Goal: Task Accomplishment & Management: Complete application form

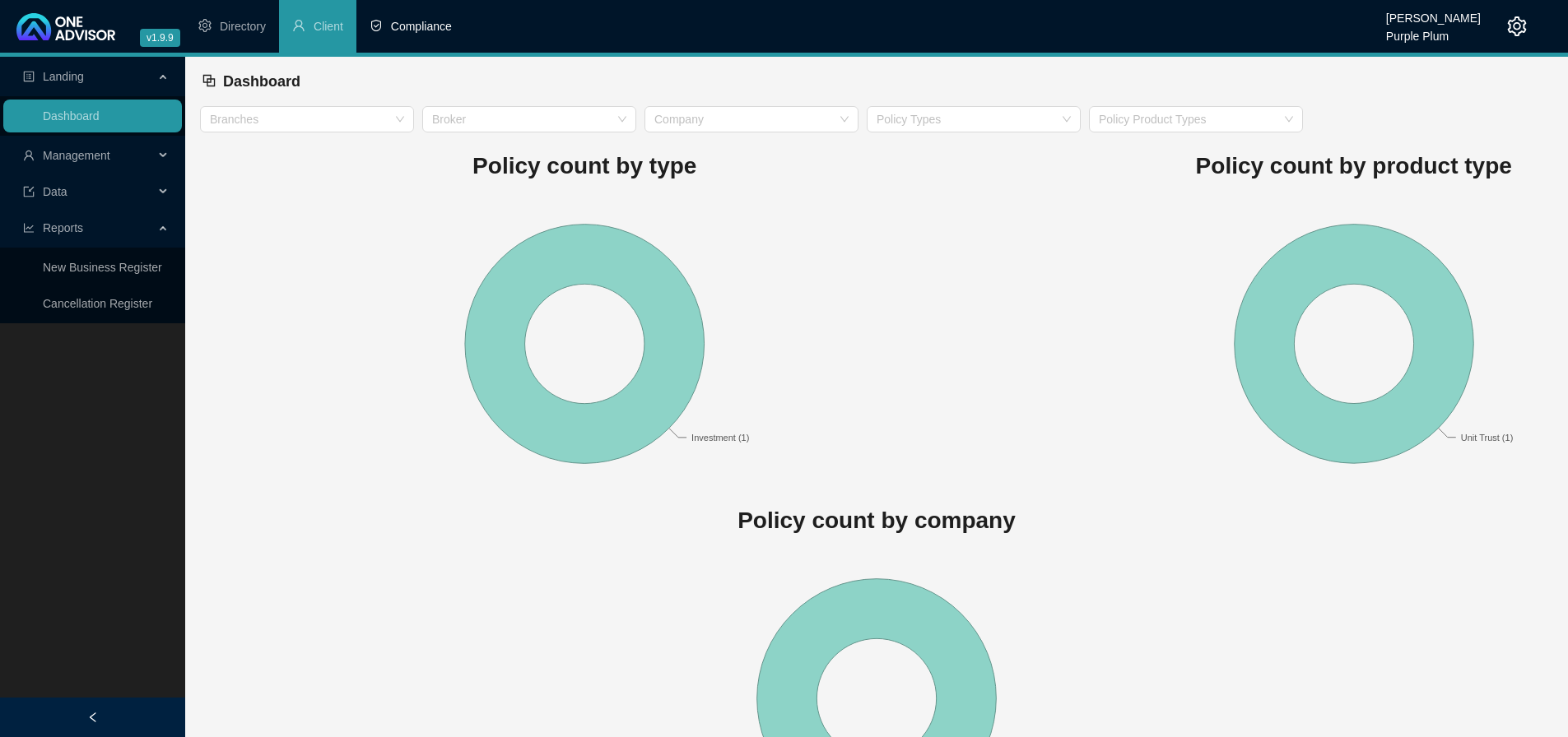
click at [412, 23] on span "Compliance" at bounding box center [422, 26] width 61 height 13
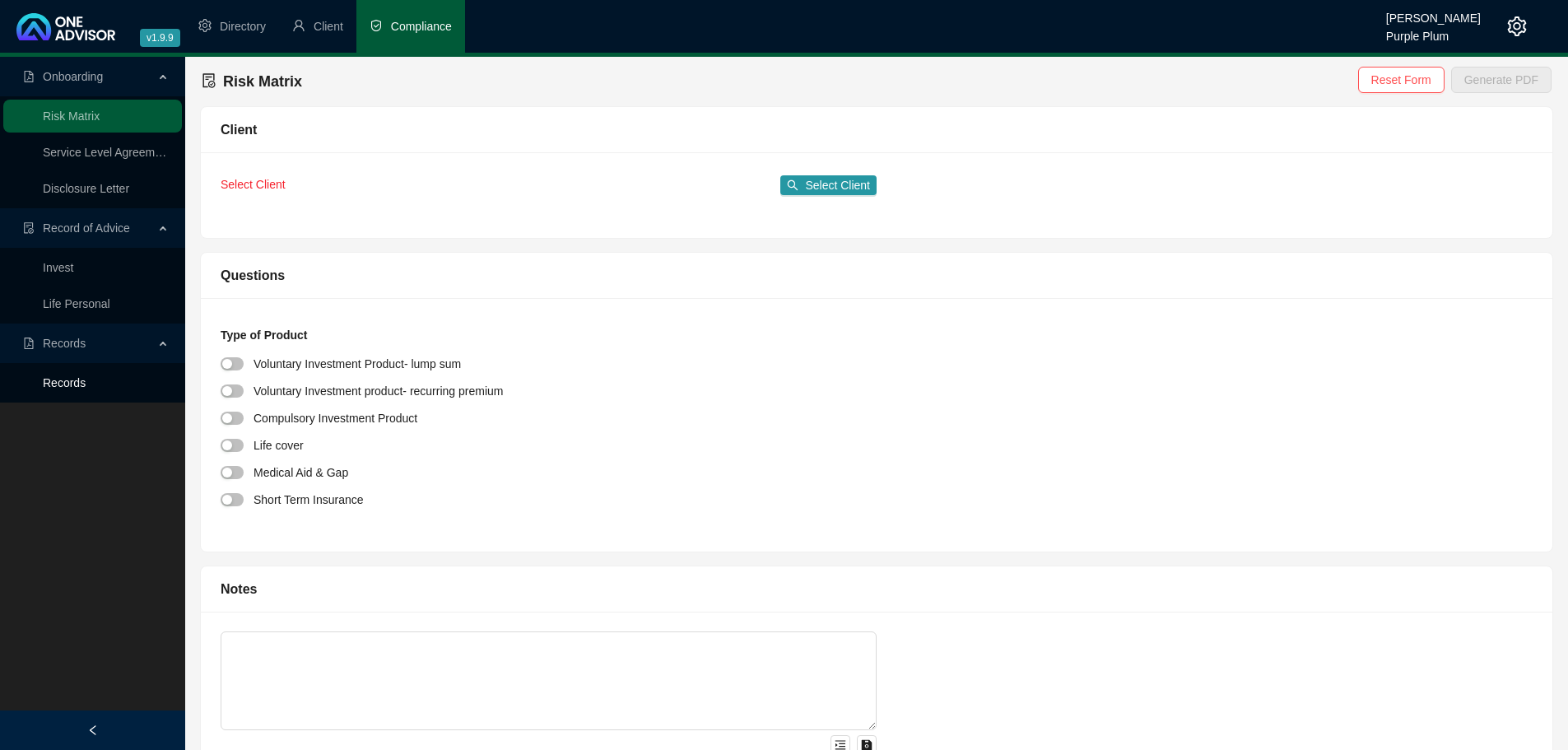
click at [86, 389] on link "Records" at bounding box center [63, 382] width 42 height 13
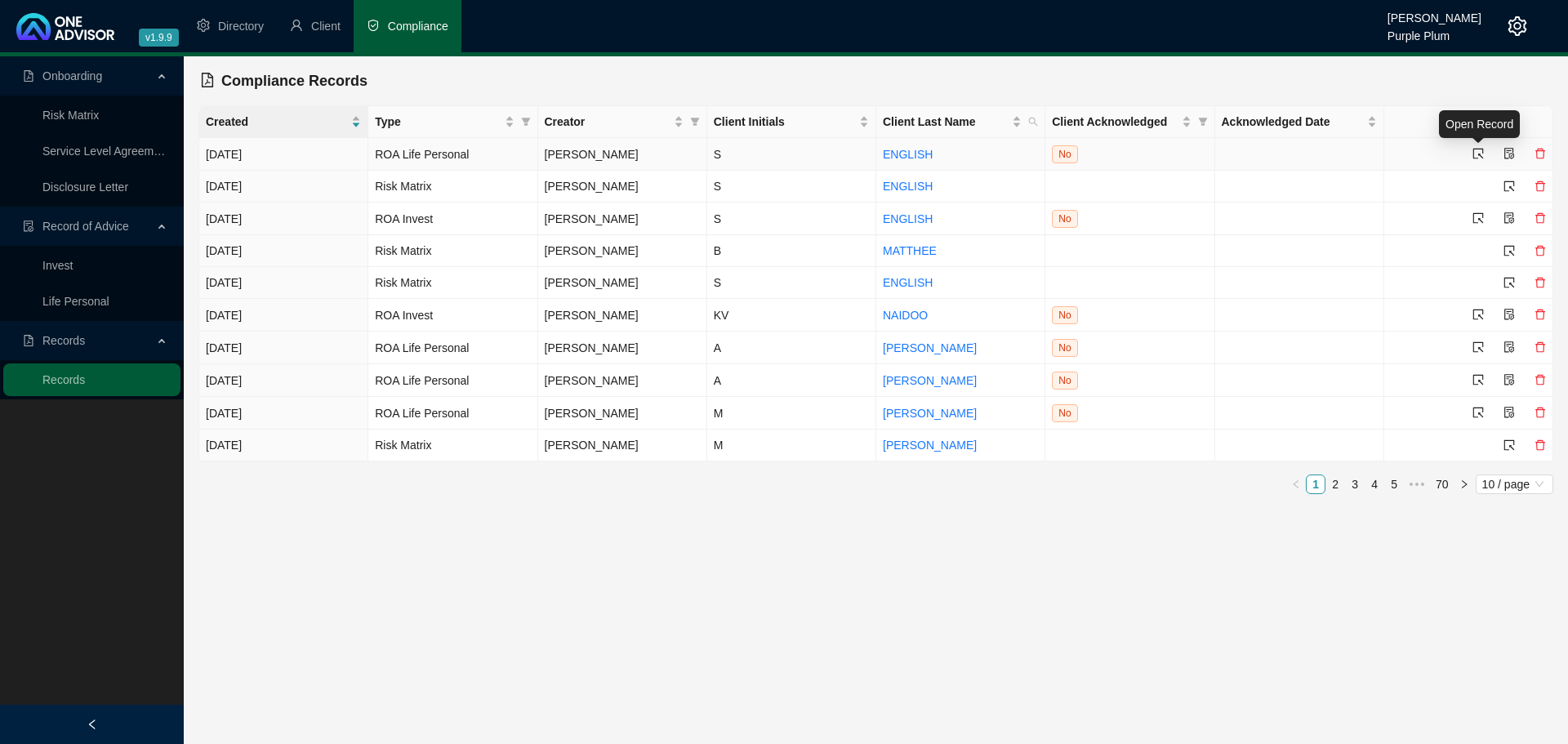
click at [1475, 150] on icon "select" at bounding box center [1479, 153] width 12 height 12
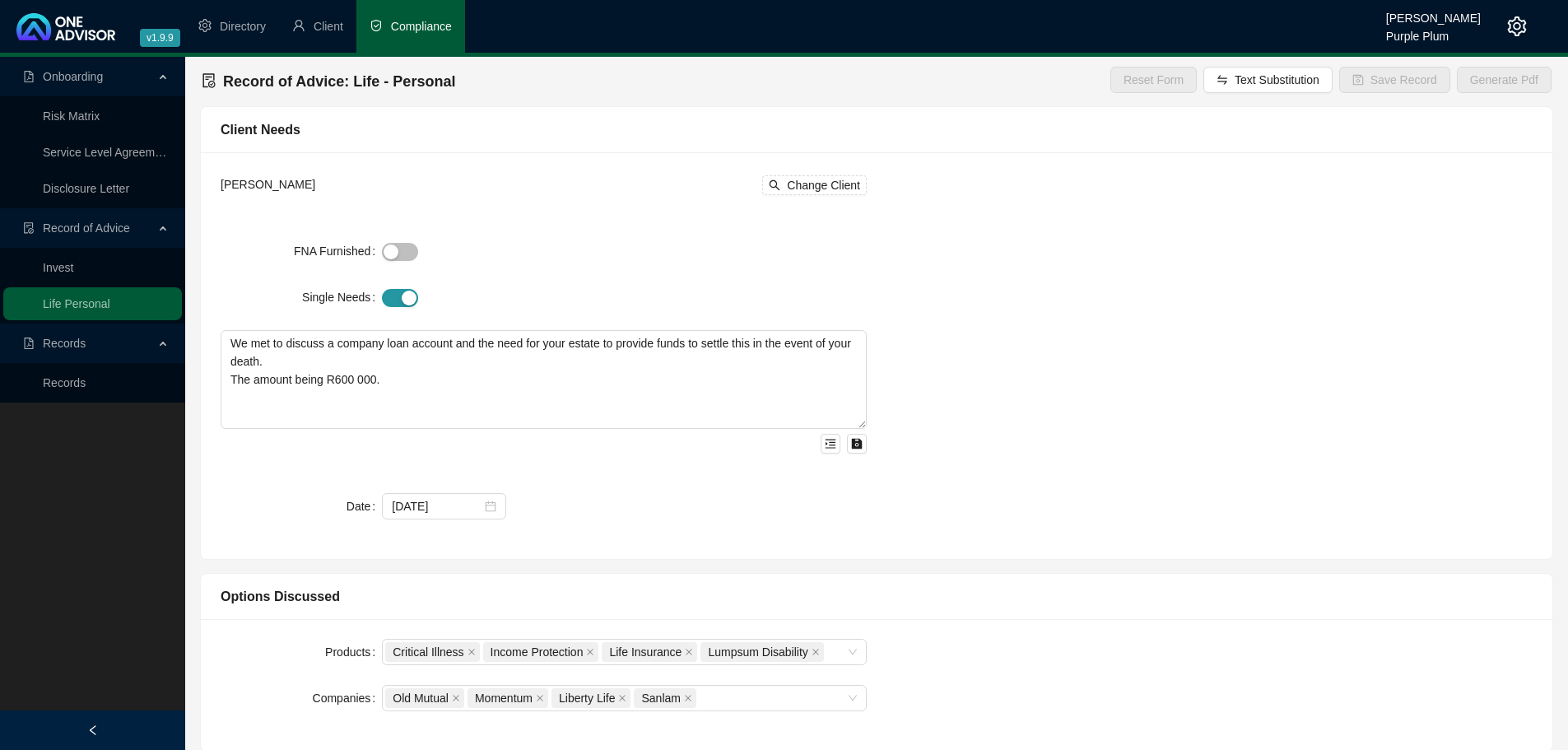
type textarea "You are leaving your employer and have decided to take up the option of taking …"
type input "1595520"
type input "27237"
type input "531840"
type input "6"
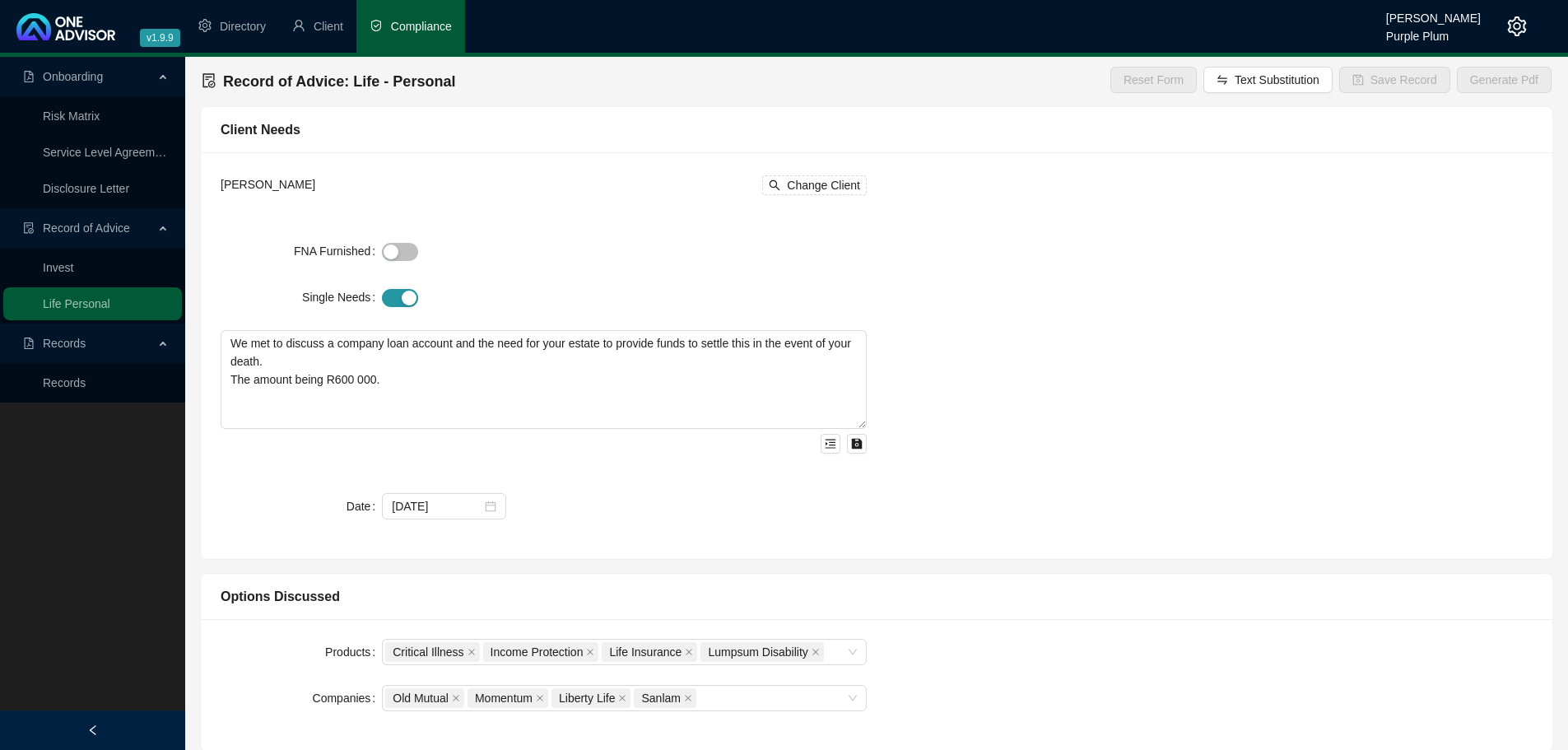
type input "2222"
type textarea "It is recommended that the full cover that is currently in place through the pr…"
type textarea "Upon considering the cost of the premium it was requested that the cover be red…"
type input "1000000"
type input "18000"
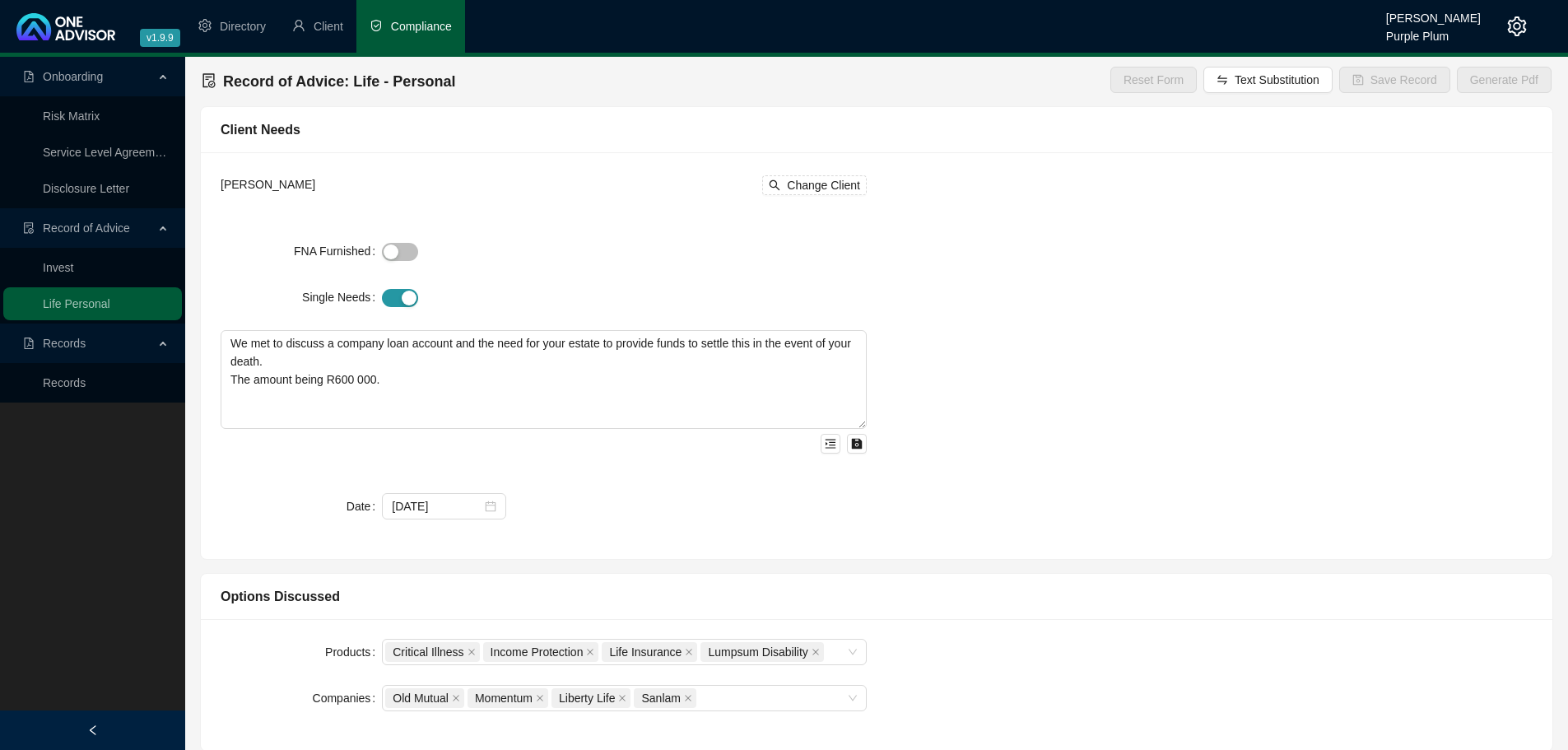
type input "300000"
type input "6"
type input "1411"
type input "11464"
type input "3821"
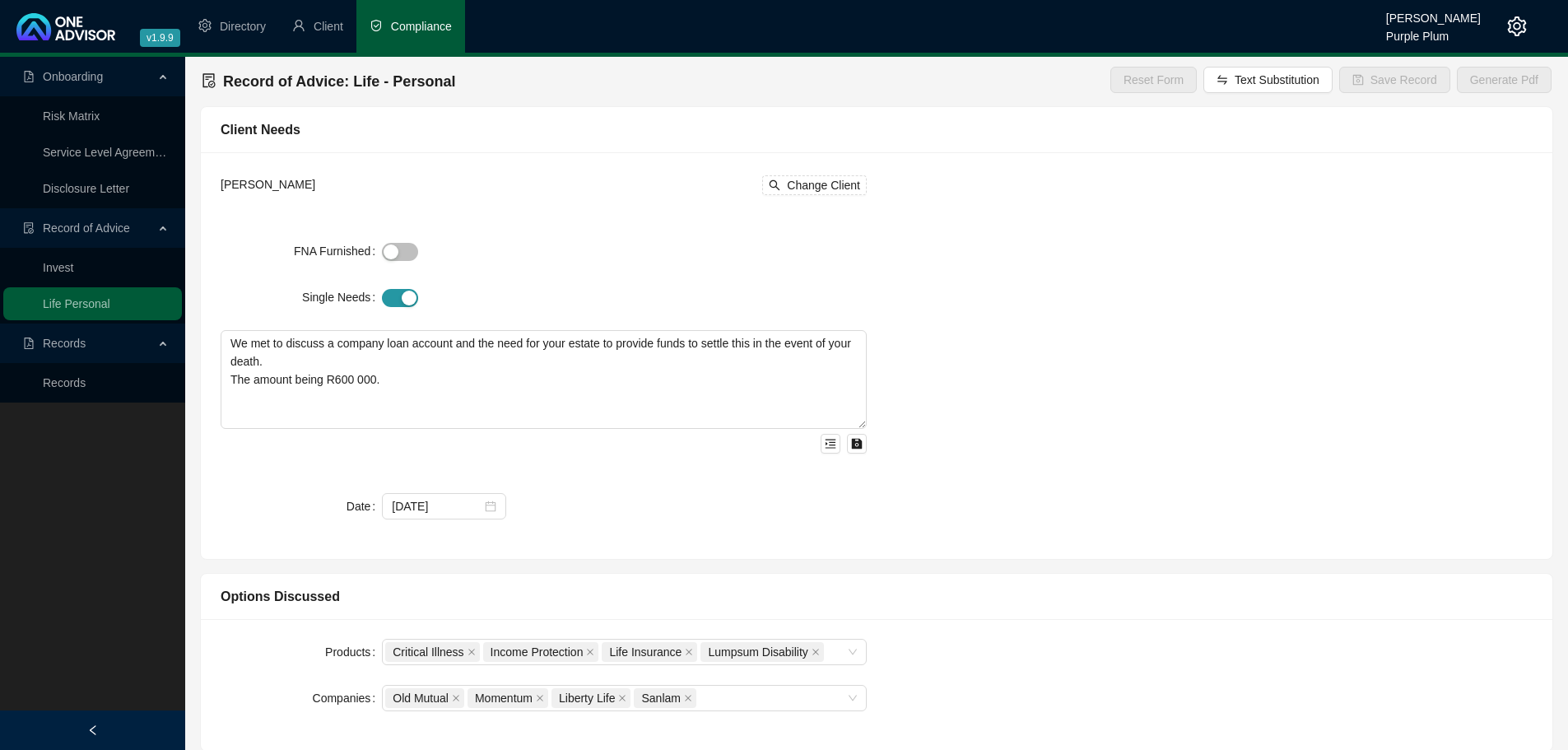
type textarea "We discussed that we will only look at covering this particular need of looking…"
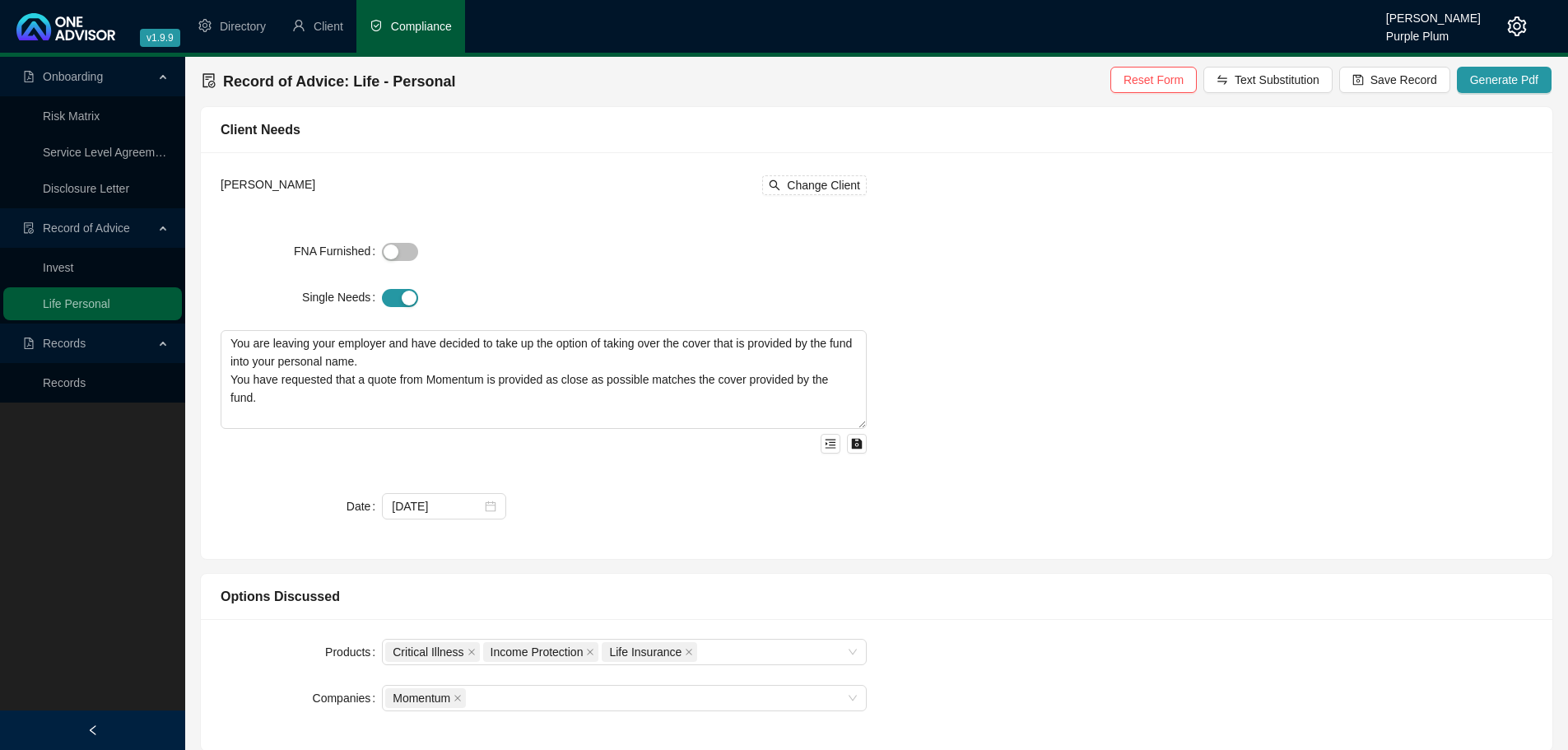
type input "[DATE]"
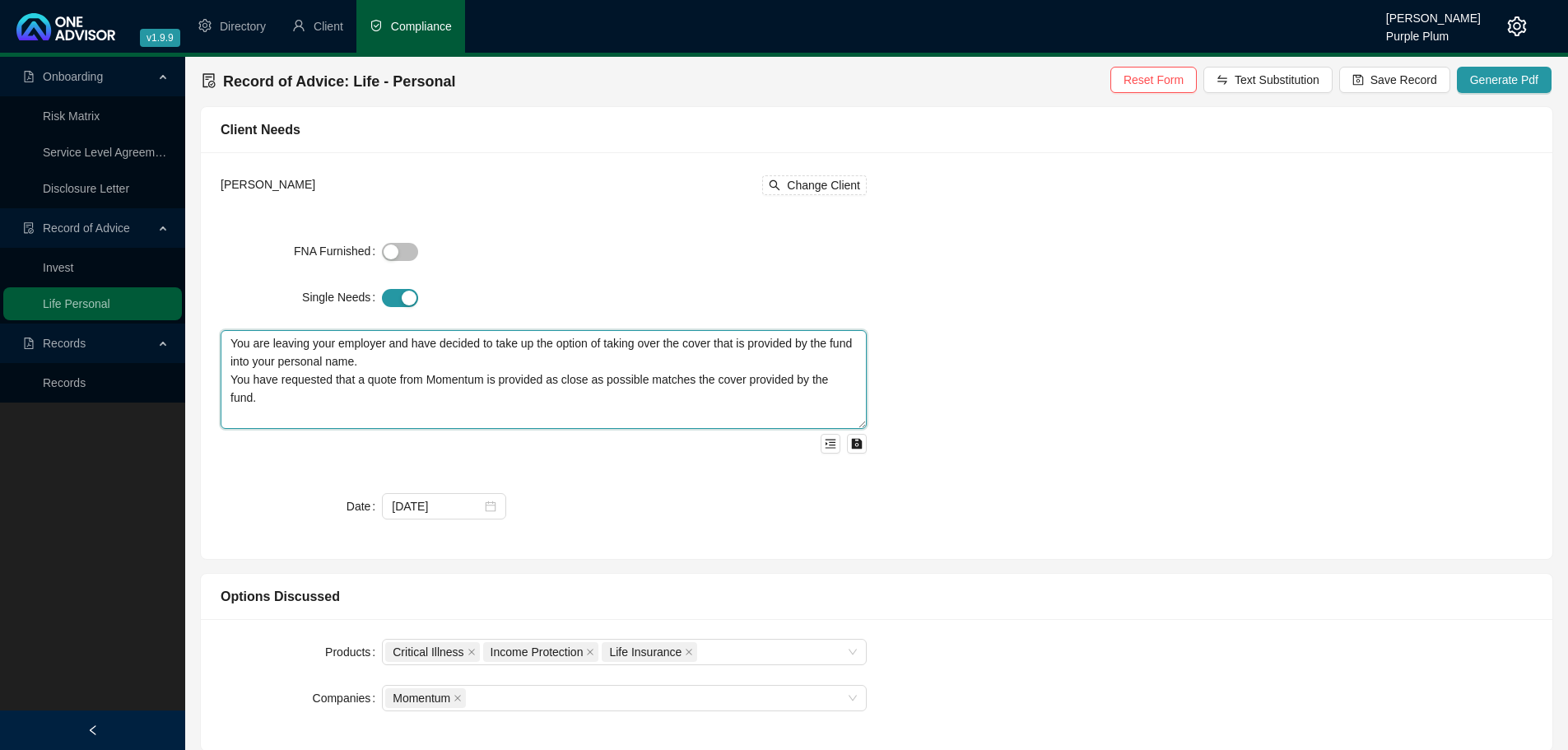
drag, startPoint x: 803, startPoint y: 427, endPoint x: 803, endPoint y: 411, distance: 16.0
click at [803, 411] on textarea "You are leaving your employer and have decided to take up the option of taking …" at bounding box center [543, 379] width 646 height 99
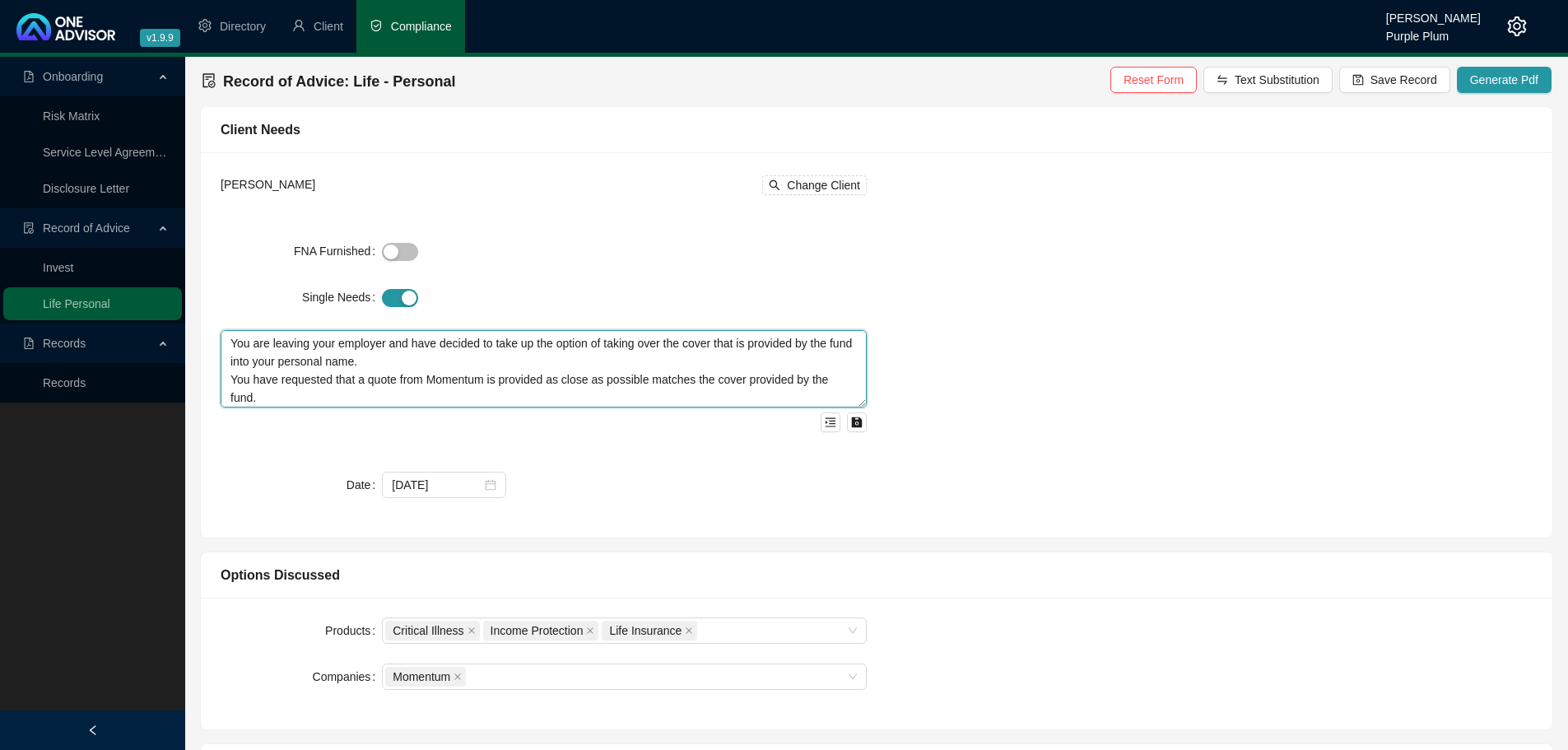
drag, startPoint x: 865, startPoint y: 426, endPoint x: 870, endPoint y: 404, distance: 22.6
click at [870, 404] on div "[PERSON_NAME] Change Client FNA Furnished Single Needs You are leaving your emp…" at bounding box center [544, 345] width 666 height 346
click at [949, 414] on div "[PERSON_NAME] Change Client FNA Furnished Single Needs You are leaving your emp…" at bounding box center [876, 345] width 1331 height 346
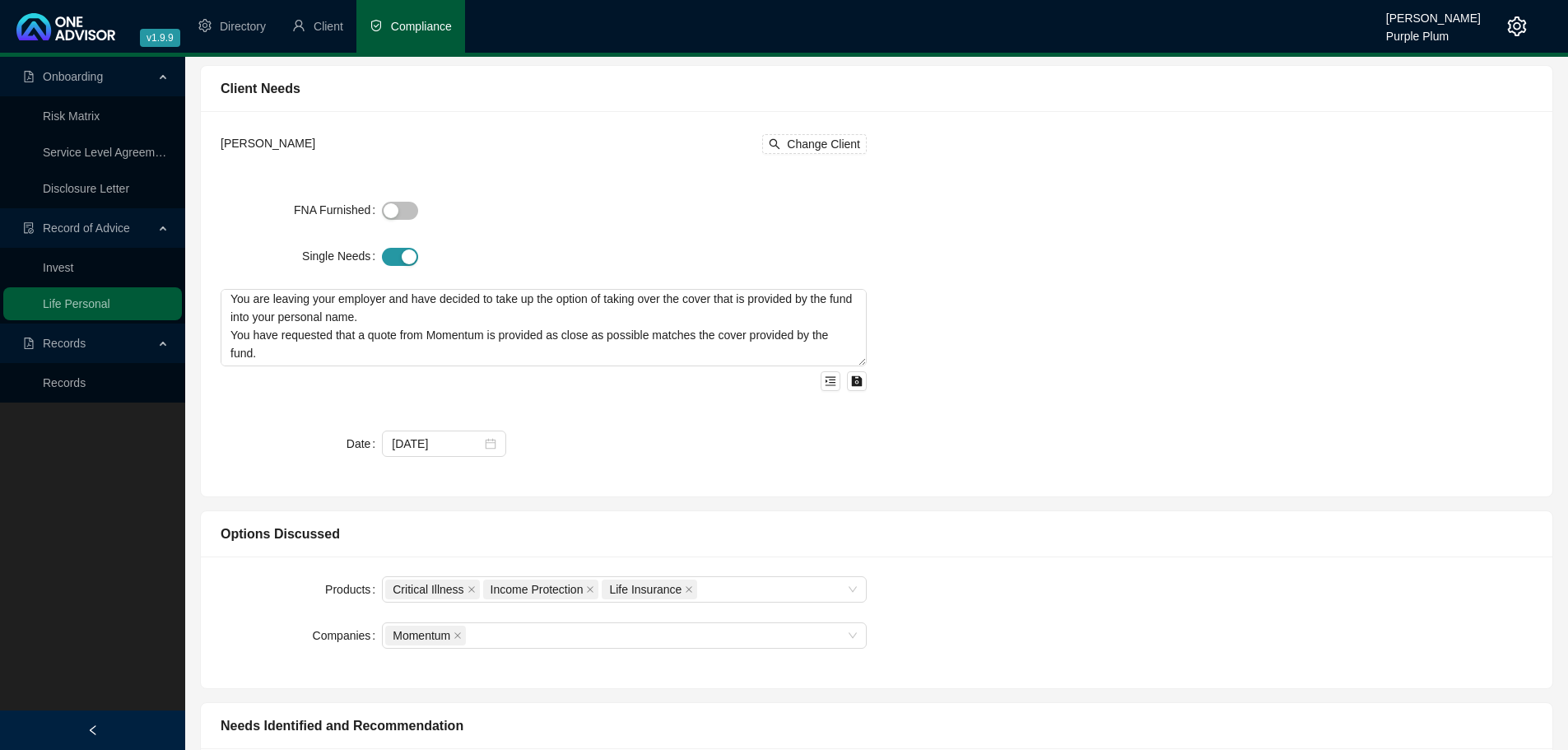
scroll to position [83, 0]
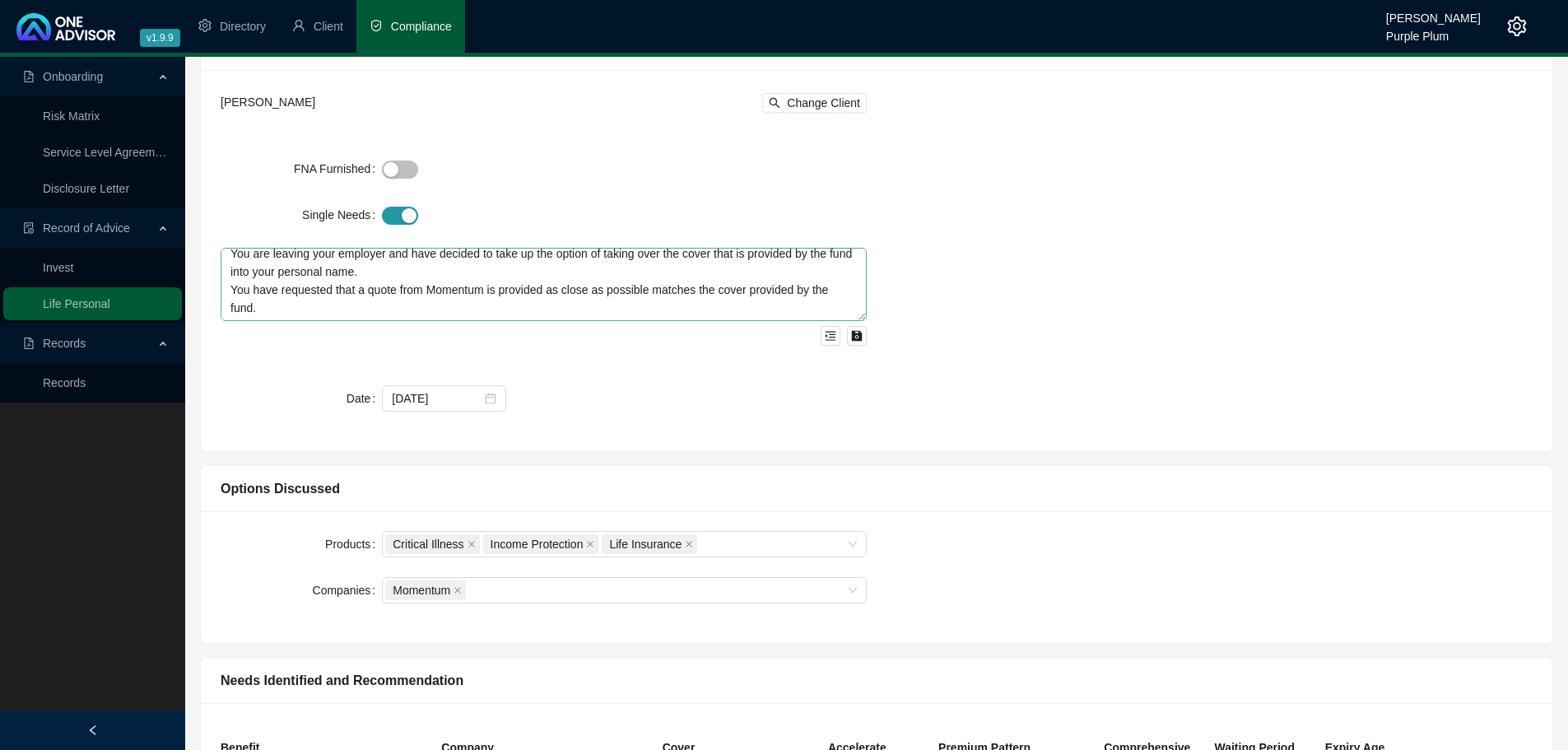
drag, startPoint x: 857, startPoint y: 321, endPoint x: 857, endPoint y: 311, distance: 10.0
click at [857, 312] on textarea "You are leaving your employer and have decided to take up the option of taking …" at bounding box center [543, 284] width 646 height 73
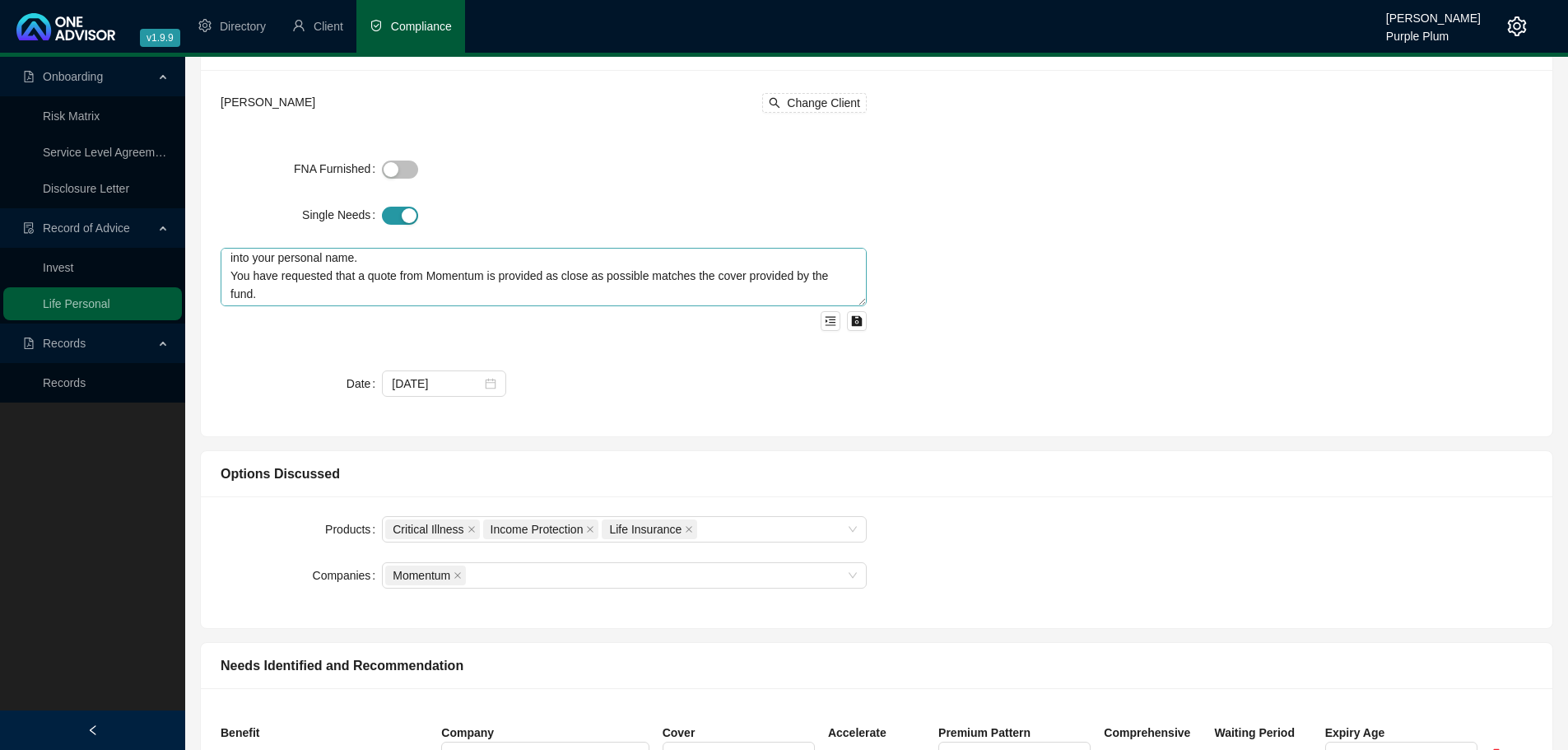
drag, startPoint x: 858, startPoint y: 311, endPoint x: 857, endPoint y: 302, distance: 9.1
click at [857, 302] on textarea "You are leaving your employer and have decided to take up the option of taking …" at bounding box center [543, 276] width 646 height 58
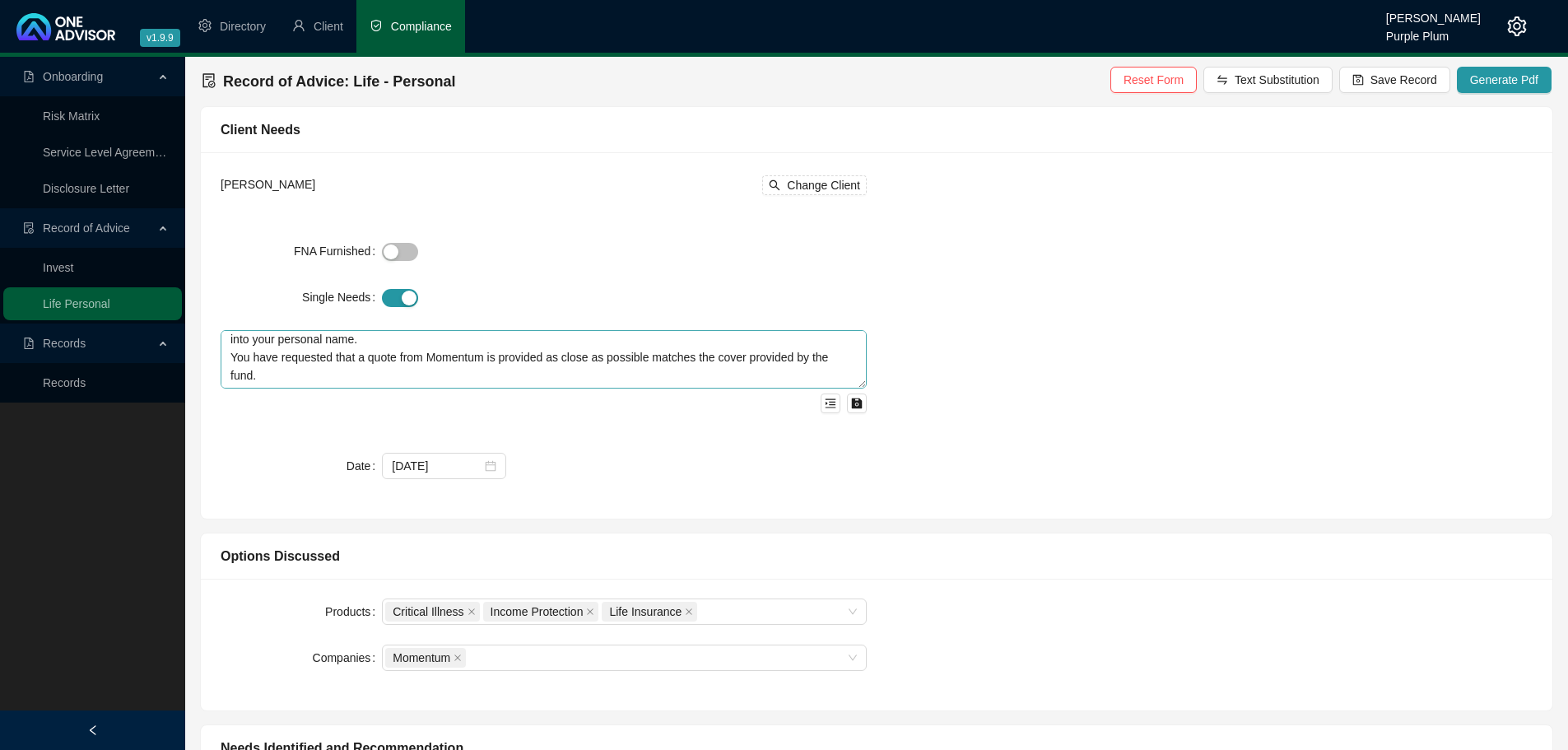
scroll to position [0, 0]
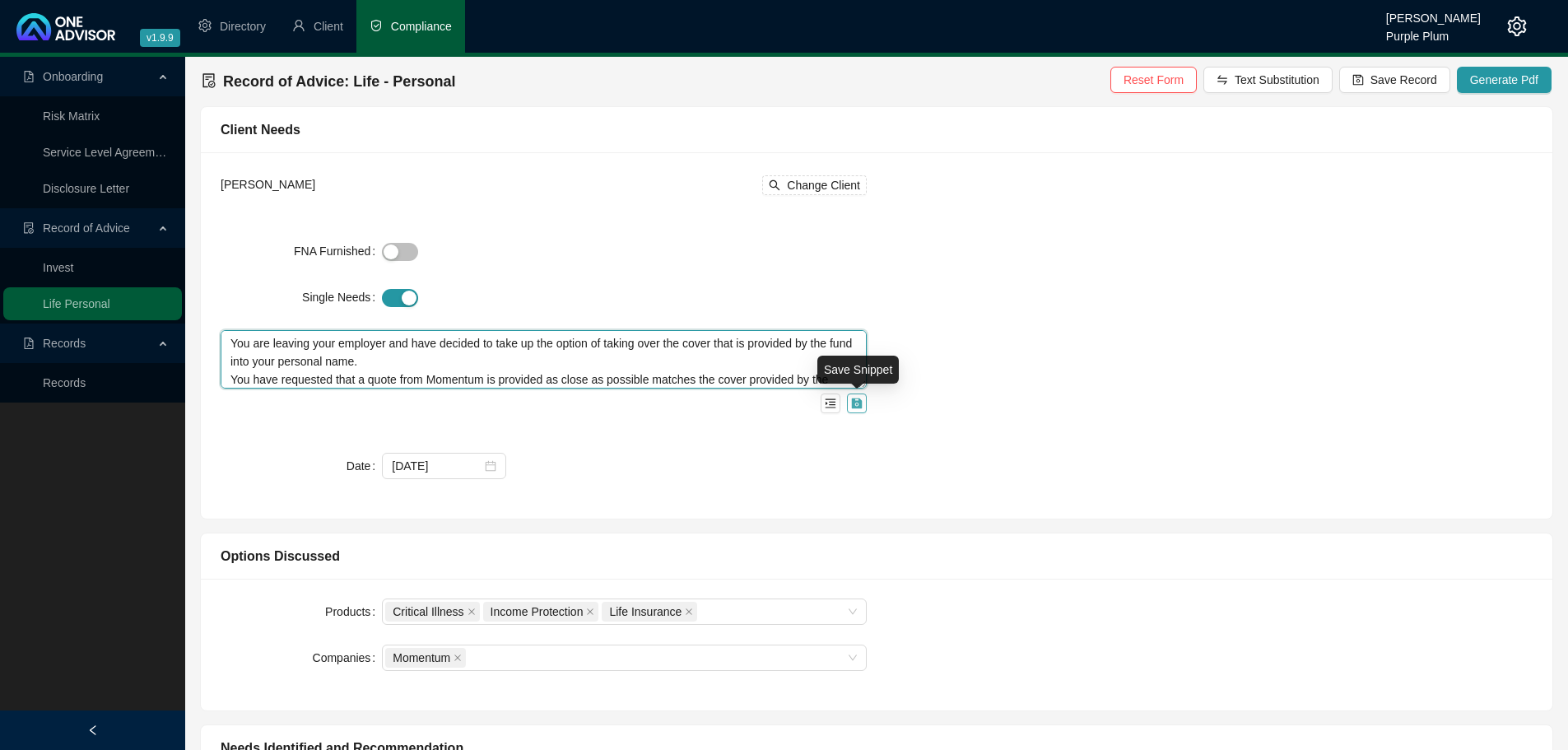
drag, startPoint x: 852, startPoint y: 385, endPoint x: 852, endPoint y: 402, distance: 17.0
click at [852, 402] on div "You are leaving your employer and have decided to take up the option of taking …" at bounding box center [543, 372] width 646 height 83
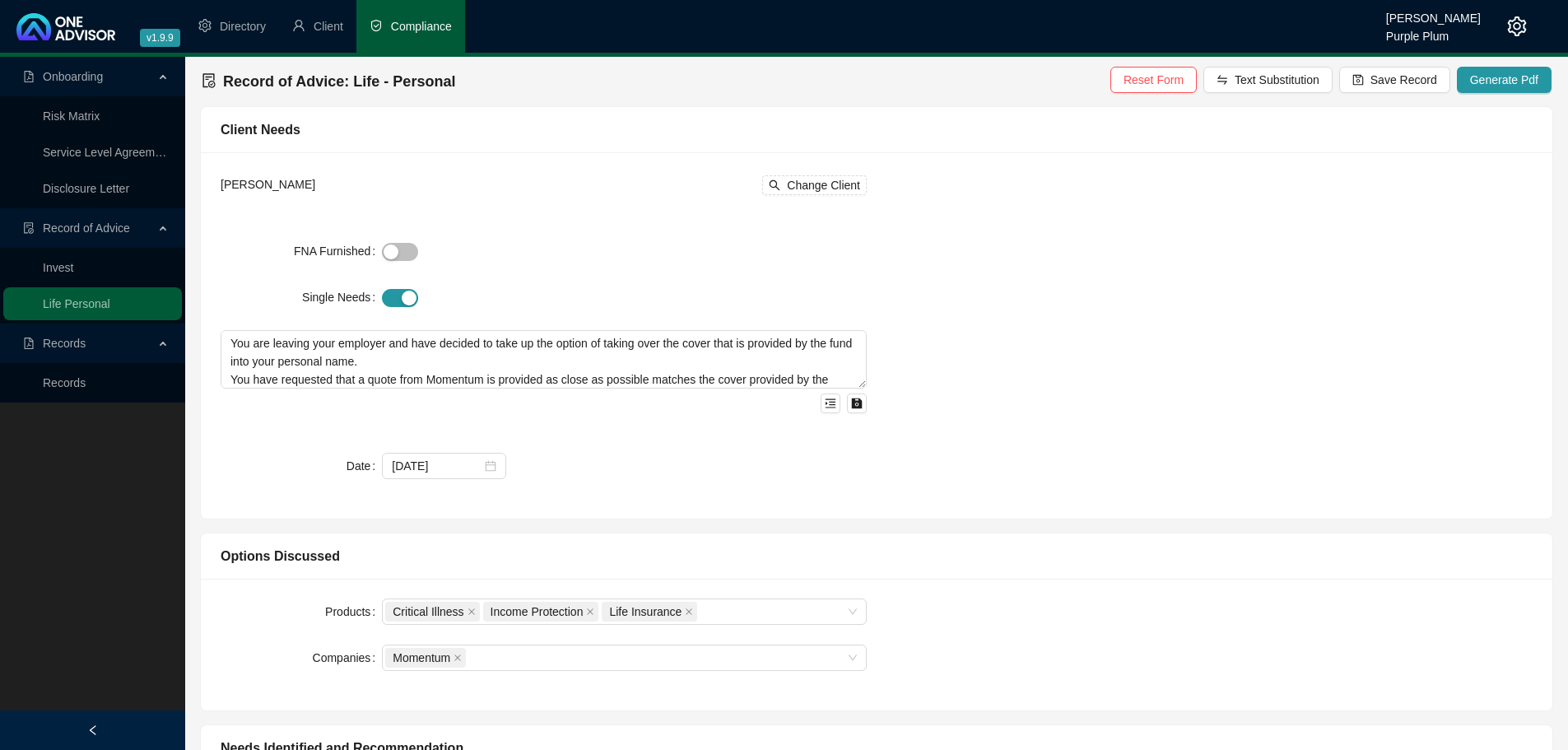
click at [895, 391] on div "[PERSON_NAME] Change Client FNA Furnished Single Needs You are leaving your emp…" at bounding box center [876, 336] width 1331 height 327
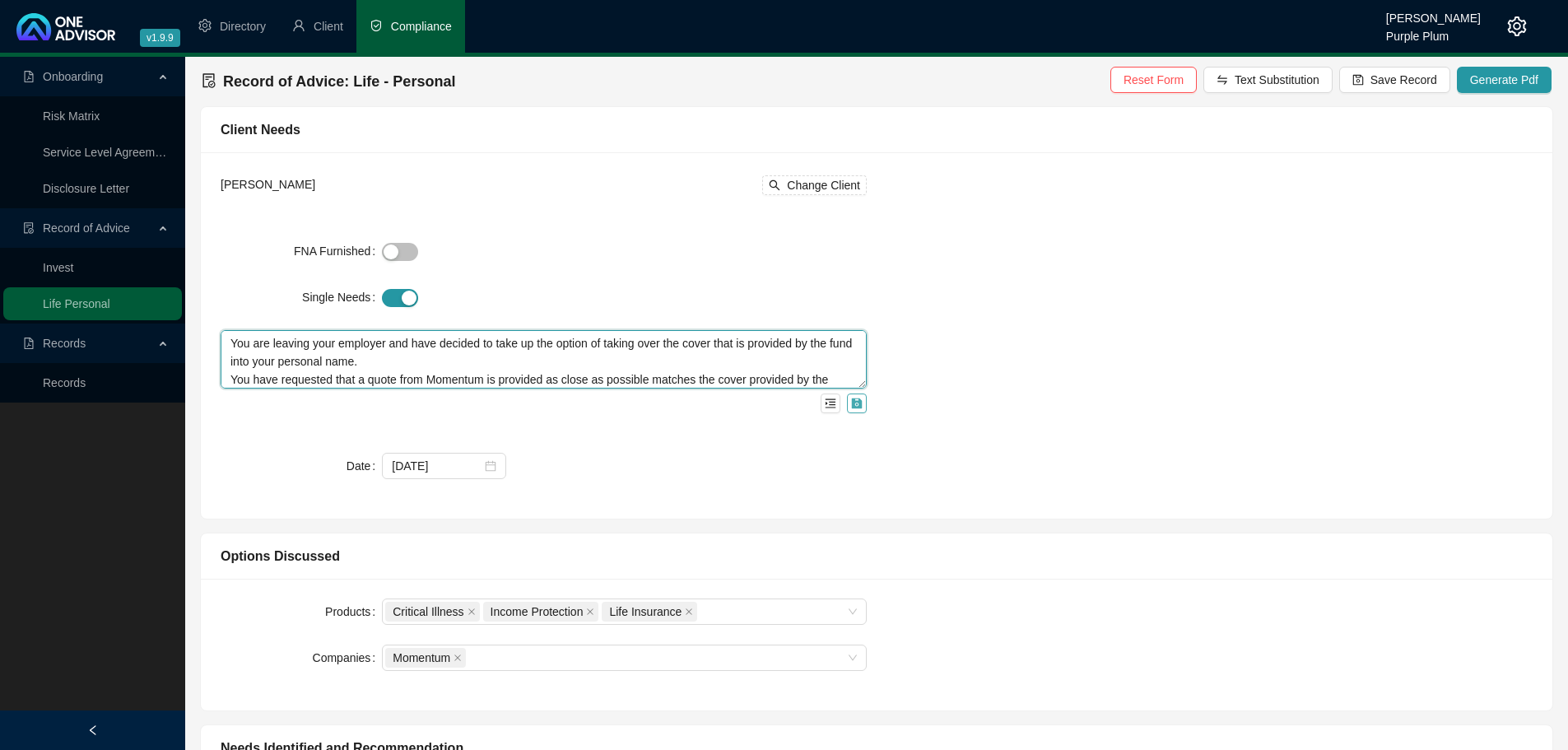
drag, startPoint x: 850, startPoint y: 386, endPoint x: 850, endPoint y: 401, distance: 15.0
click at [850, 401] on div "You are leaving your employer and have decided to take up the option of taking …" at bounding box center [543, 372] width 646 height 83
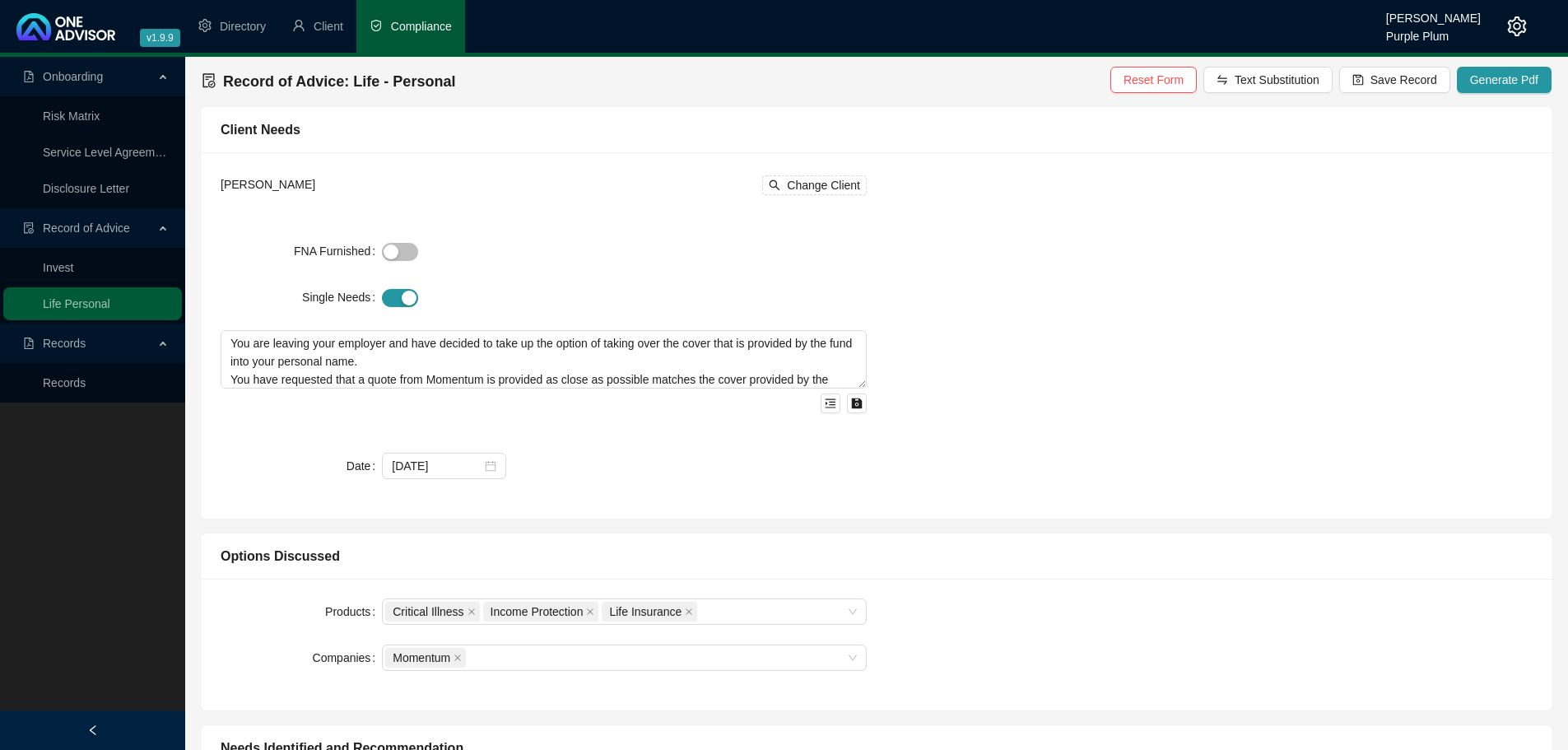
click at [903, 391] on div "[PERSON_NAME] Change Client FNA Furnished Single Needs You are leaving your emp…" at bounding box center [876, 336] width 1331 height 327
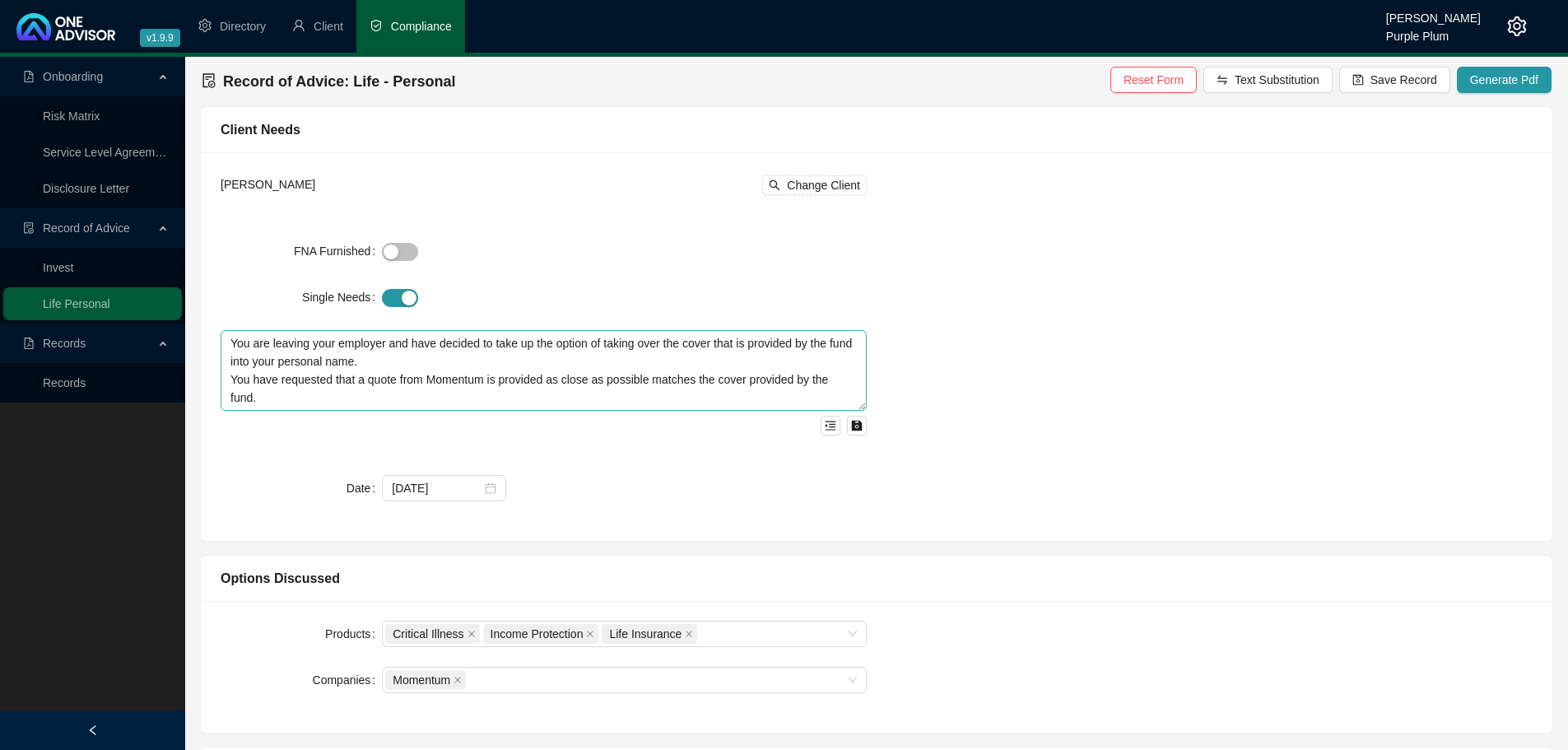
drag, startPoint x: 860, startPoint y: 380, endPoint x: 860, endPoint y: 402, distance: 22.0
click at [860, 402] on textarea "You are leaving your employer and have decided to take up the option of taking …" at bounding box center [543, 371] width 646 height 81
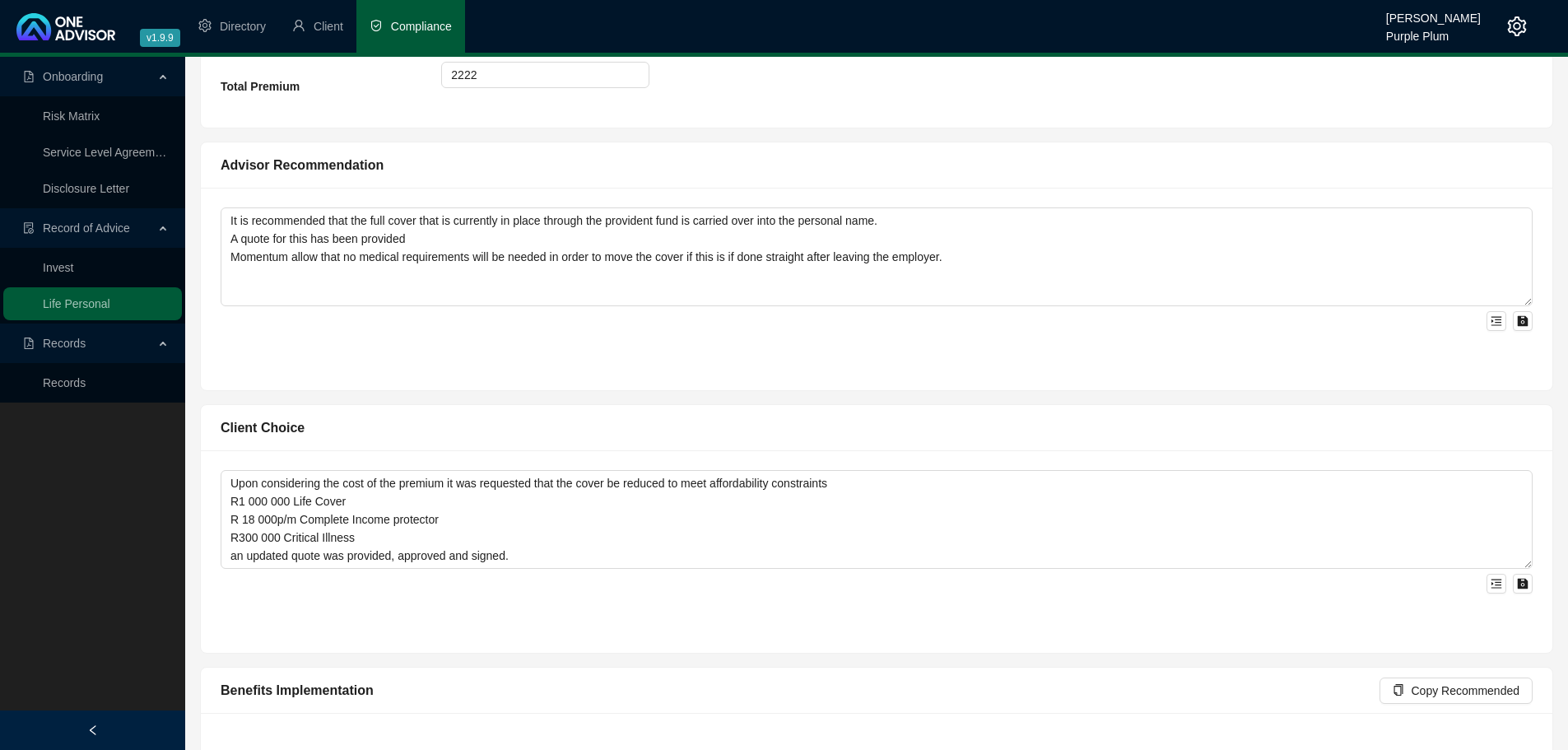
scroll to position [1070, 0]
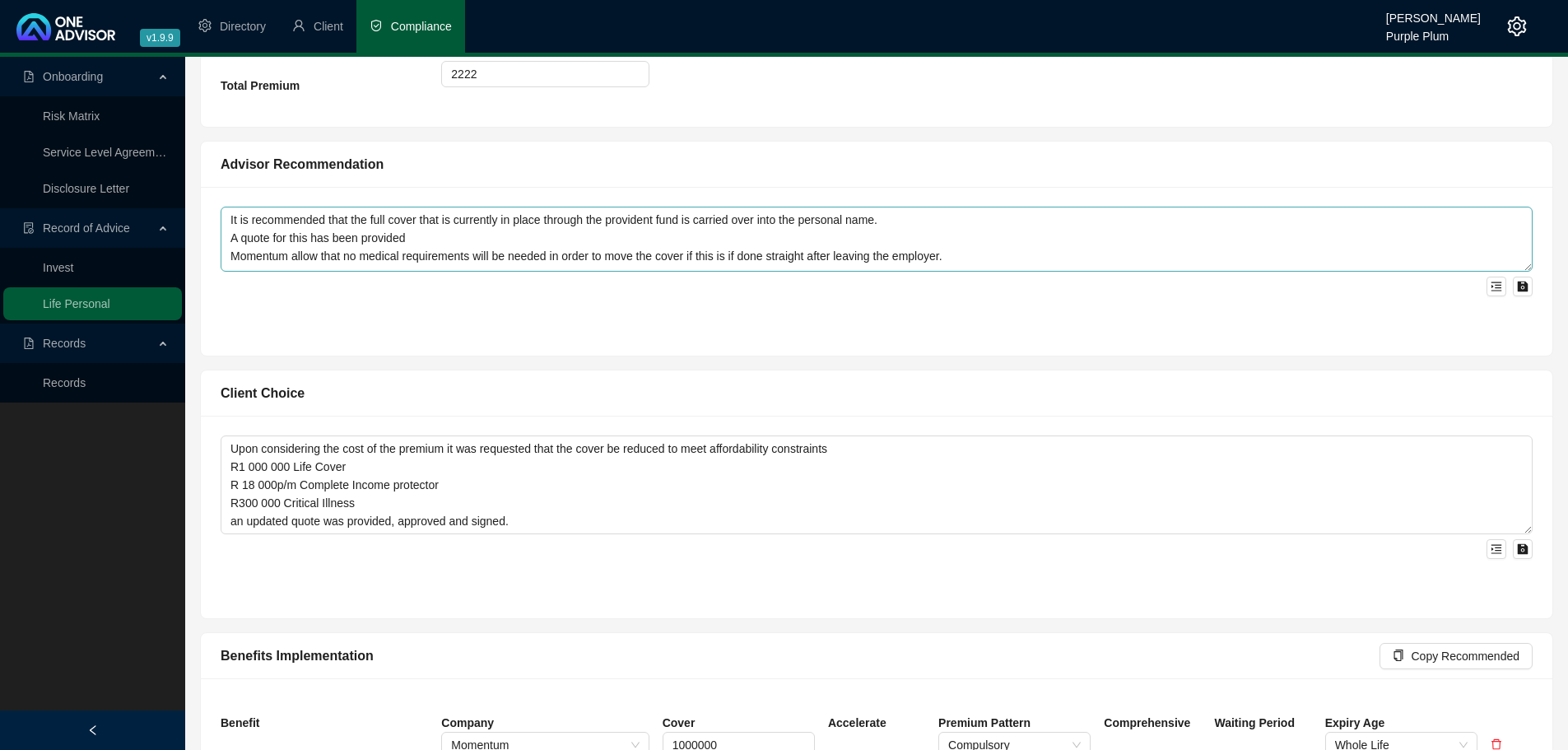
drag, startPoint x: 1531, startPoint y: 302, endPoint x: 1529, endPoint y: 268, distance: 34.1
click at [1529, 268] on textarea "It is recommended that the full cover that is currently in place through the pr…" at bounding box center [876, 239] width 1312 height 65
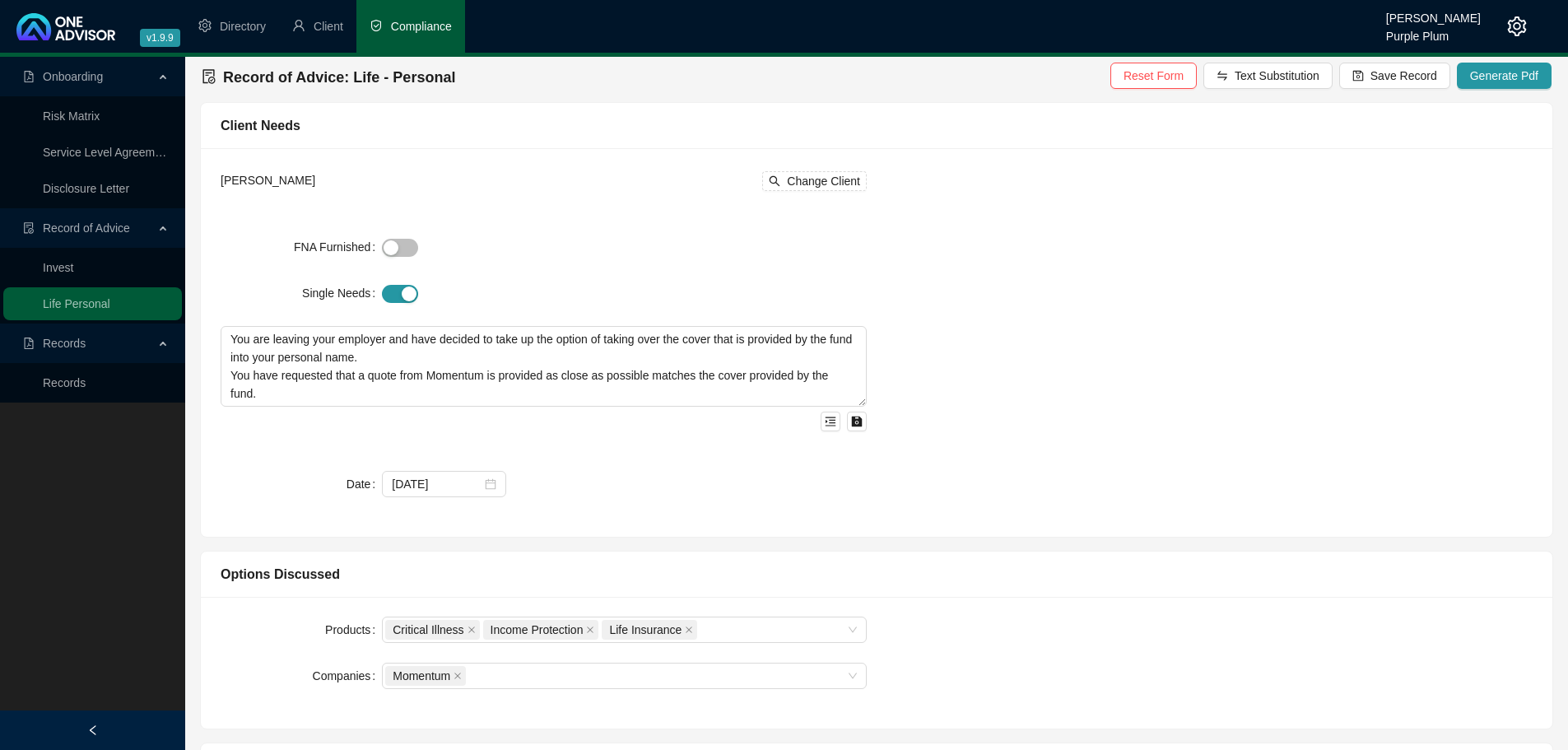
scroll to position [0, 0]
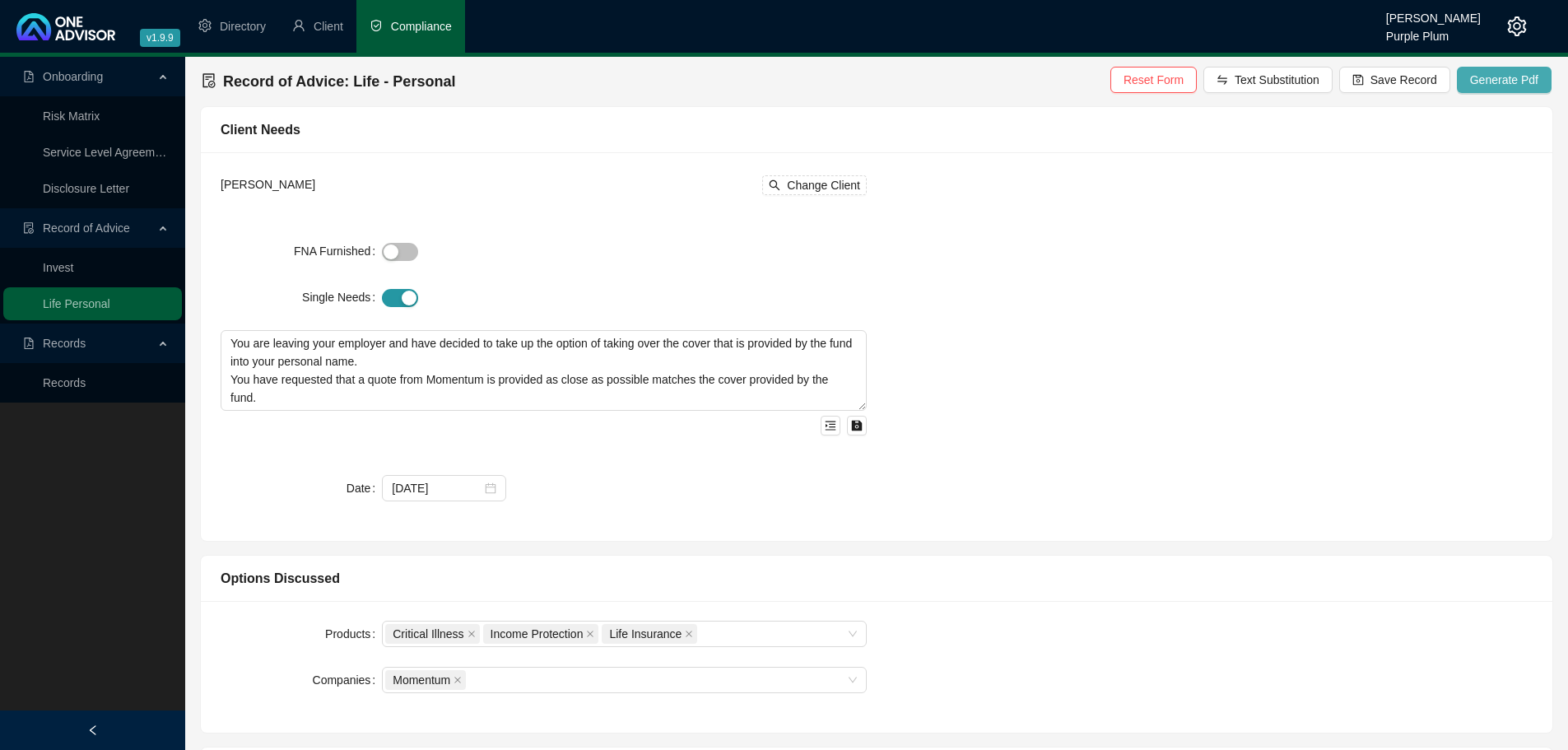
click at [1488, 72] on span "Generate Pdf" at bounding box center [1503, 80] width 68 height 18
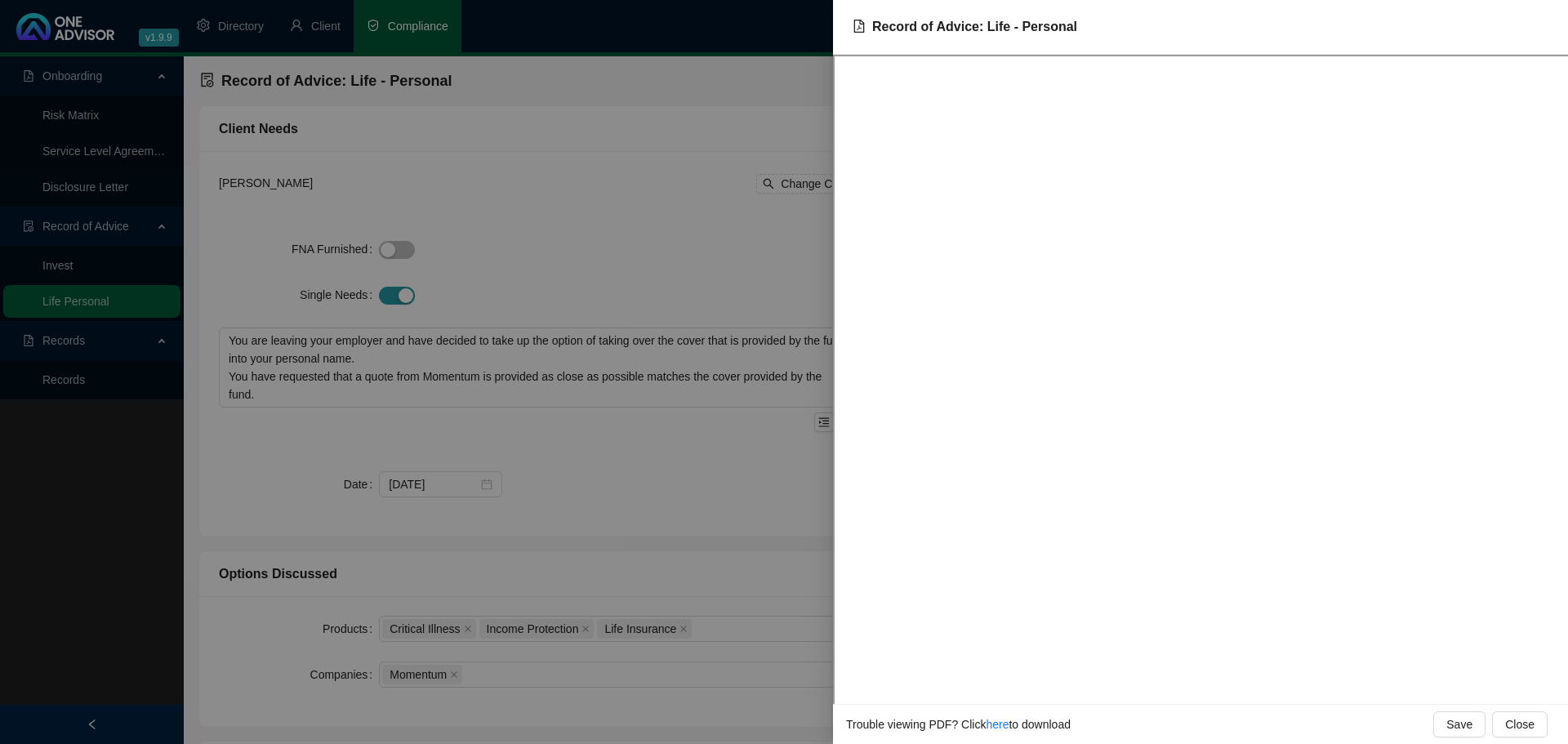
drag, startPoint x: 716, startPoint y: 231, endPoint x: 724, endPoint y: 235, distance: 8.9
click at [716, 231] on div at bounding box center [784, 372] width 1568 height 744
